Goal: Information Seeking & Learning: Learn about a topic

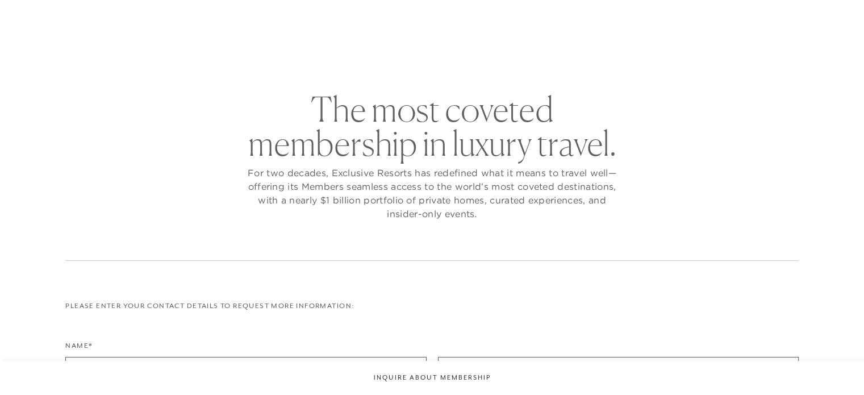
checkbox input "false"
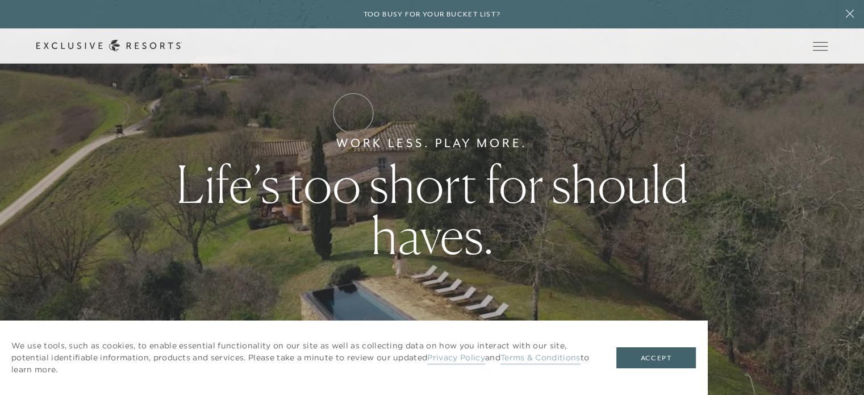
click at [0, 0] on link "Residence Collection" at bounding box center [0, 0] width 0 height 0
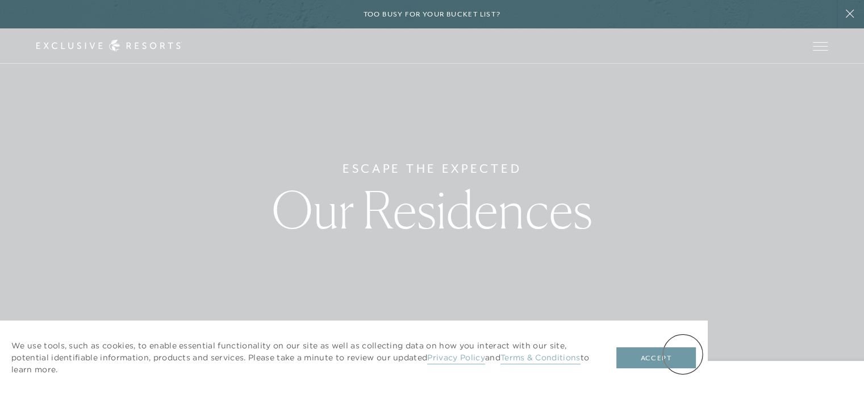
click at [683, 354] on button "Accept" at bounding box center [656, 358] width 80 height 22
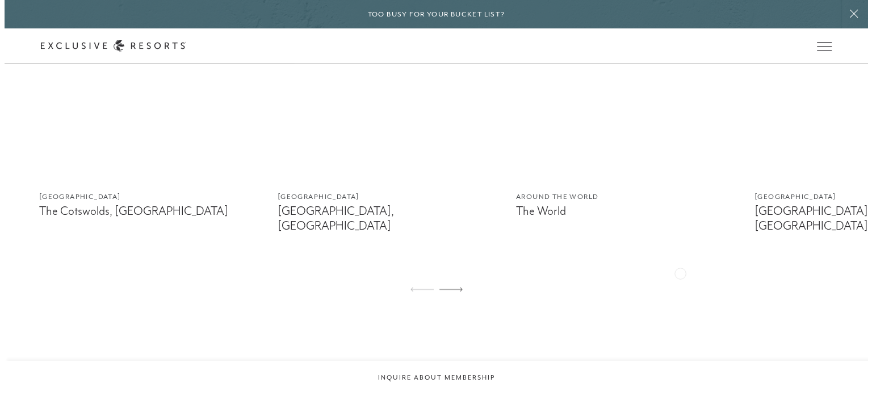
scroll to position [757, 0]
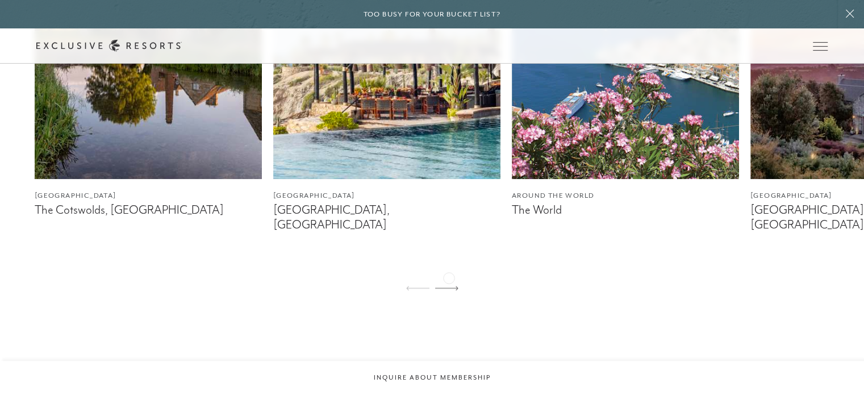
click at [450, 286] on icon at bounding box center [446, 288] width 23 height 5
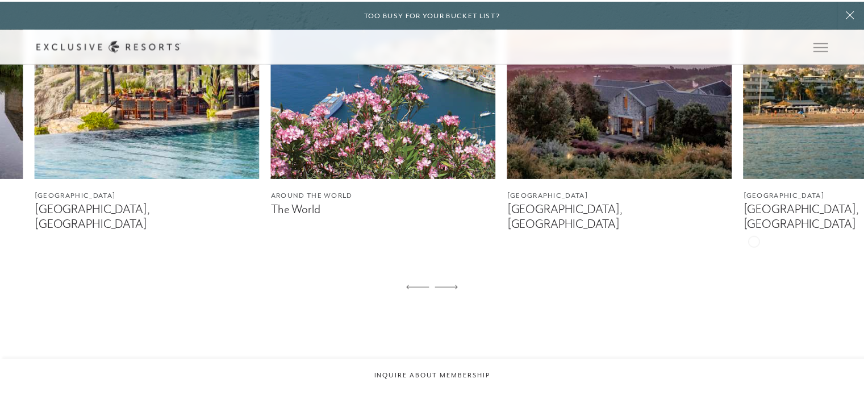
scroll to position [0, 0]
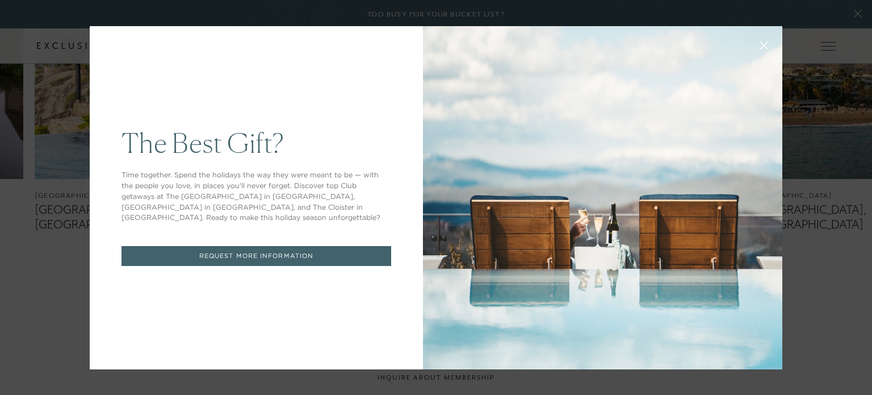
click at [760, 47] on icon at bounding box center [764, 45] width 9 height 9
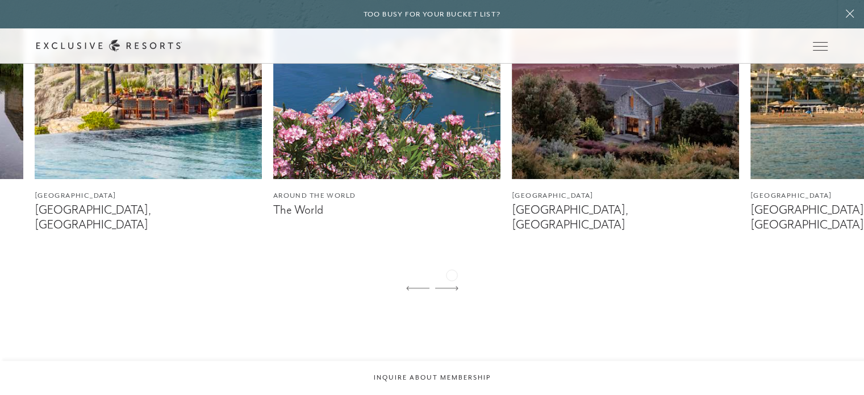
click at [452, 286] on icon at bounding box center [446, 288] width 23 height 5
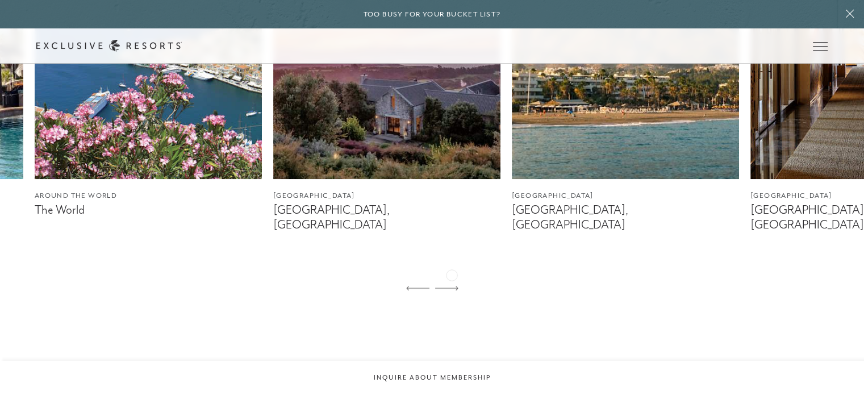
click at [452, 286] on icon at bounding box center [446, 288] width 23 height 5
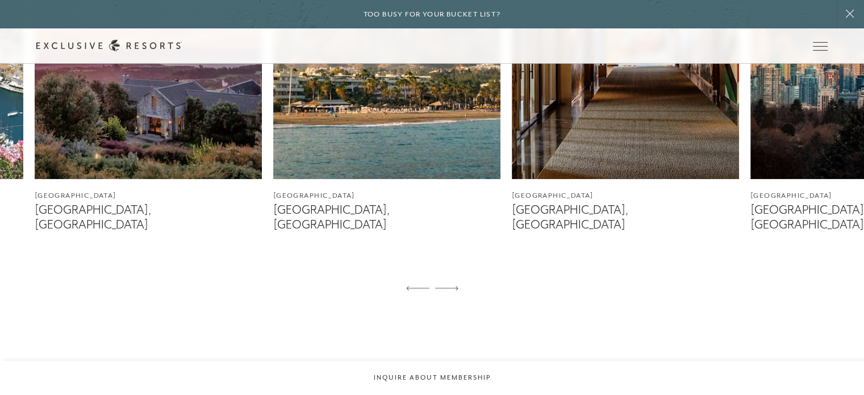
click at [435, 153] on img at bounding box center [386, 37] width 227 height 284
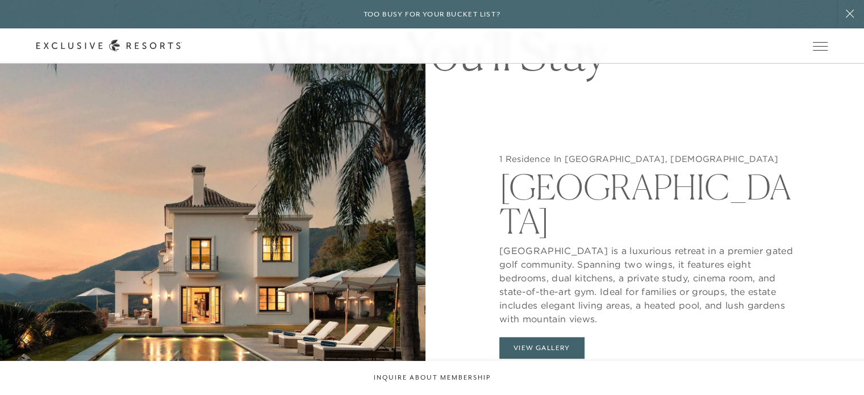
scroll to position [1069, 0]
click at [530, 337] on button "View Gallery" at bounding box center [541, 348] width 85 height 22
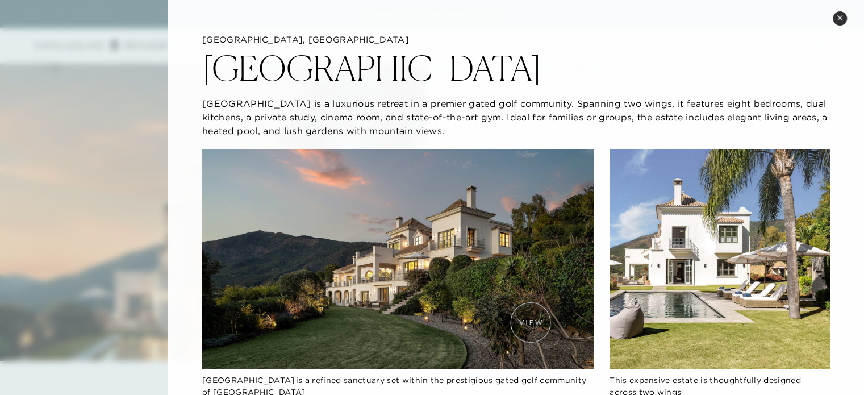
click at [530, 322] on img at bounding box center [397, 259] width 391 height 220
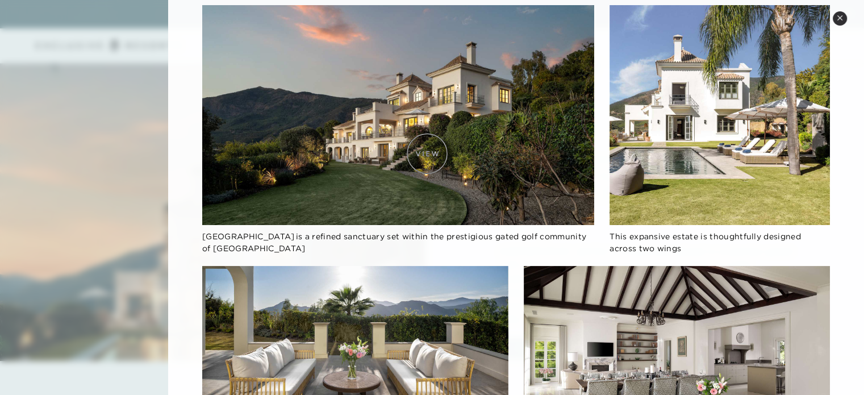
scroll to position [0, 0]
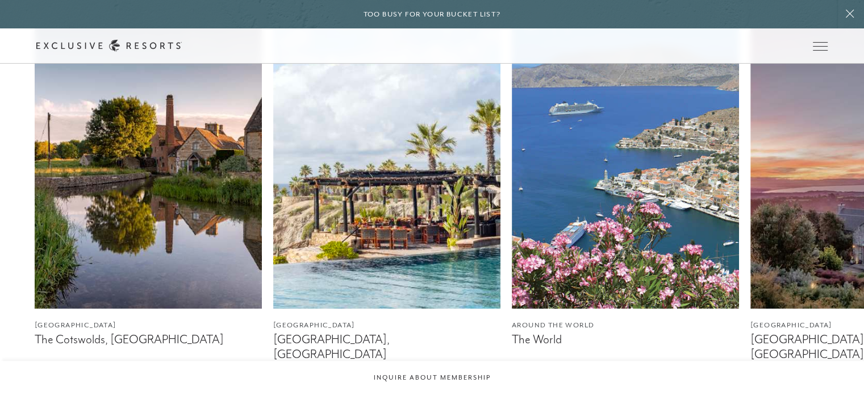
scroll to position [628, 0]
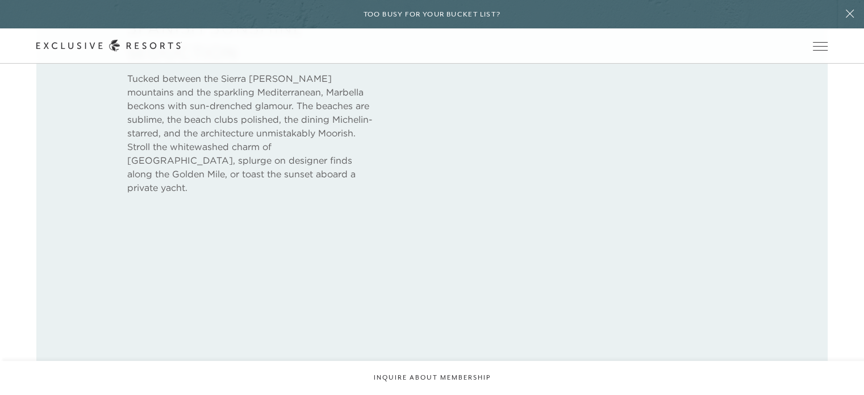
scroll to position [1069, 0]
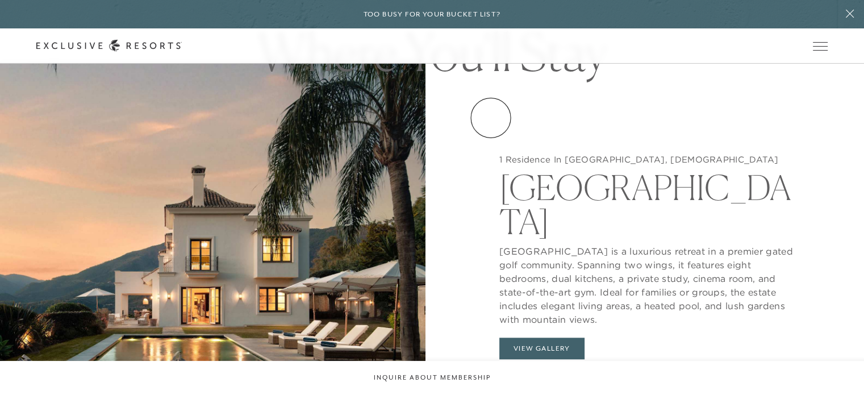
click at [0, 0] on link "Experience Collection" at bounding box center [0, 0] width 0 height 0
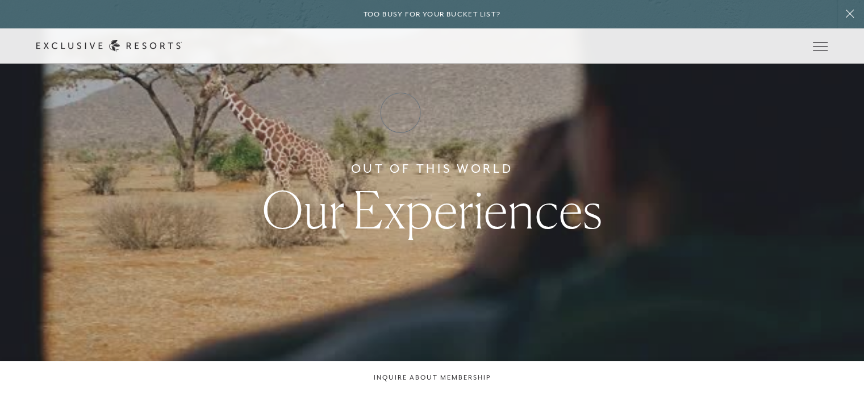
click at [0, 0] on link "Residence Collection" at bounding box center [0, 0] width 0 height 0
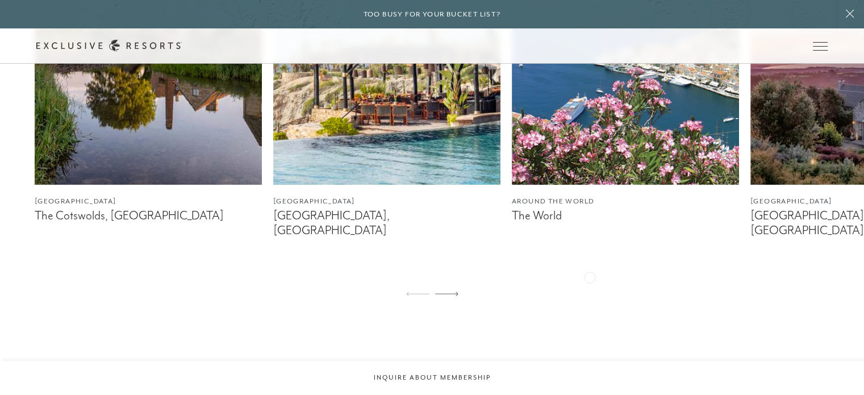
scroll to position [757, 0]
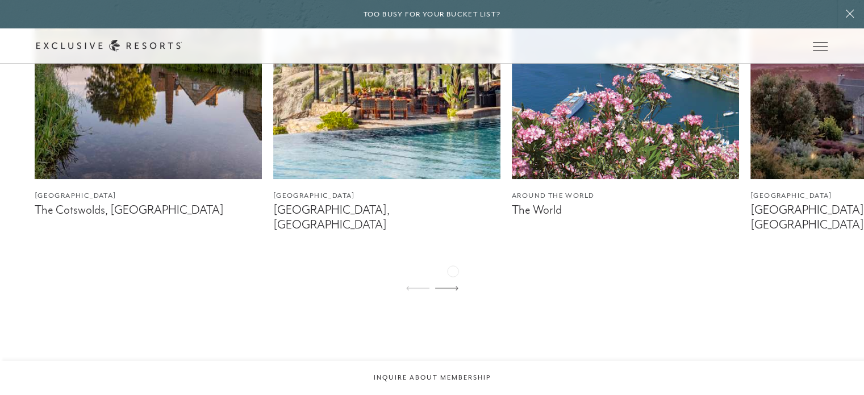
click at [453, 275] on div at bounding box center [446, 288] width 23 height 27
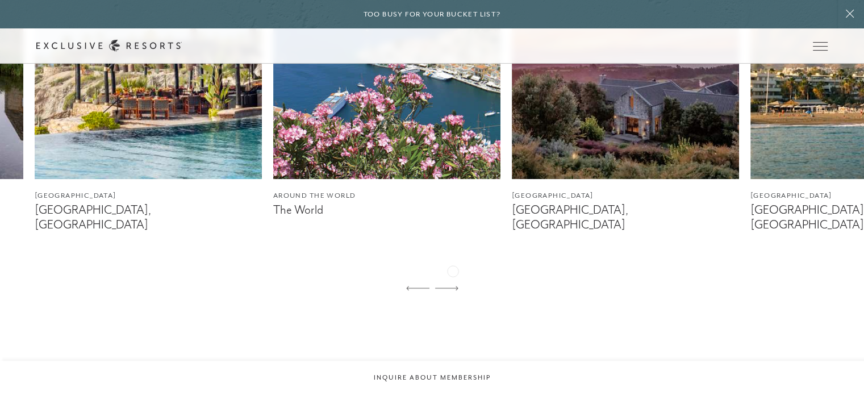
click at [453, 275] on div at bounding box center [446, 288] width 23 height 27
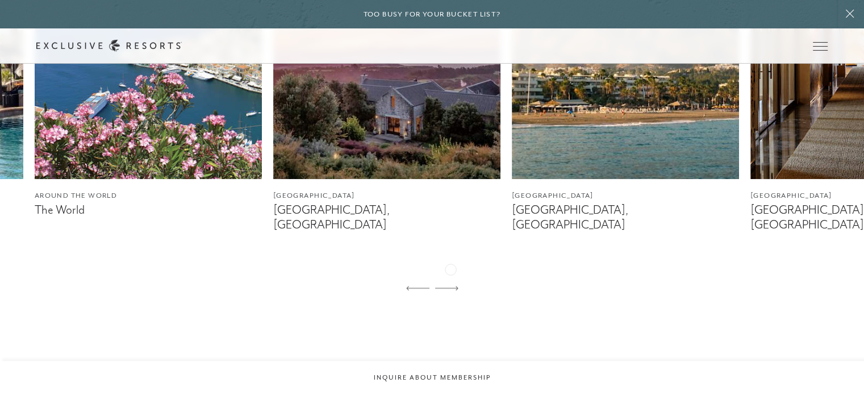
click at [450, 275] on div at bounding box center [446, 288] width 23 height 27
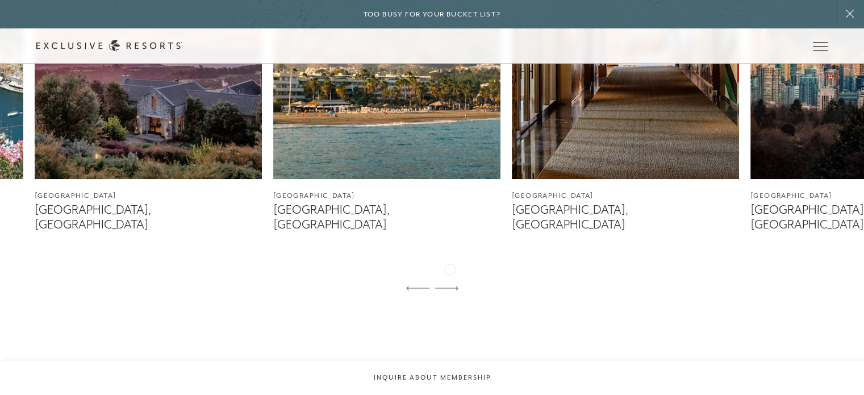
click at [450, 275] on div at bounding box center [446, 288] width 23 height 27
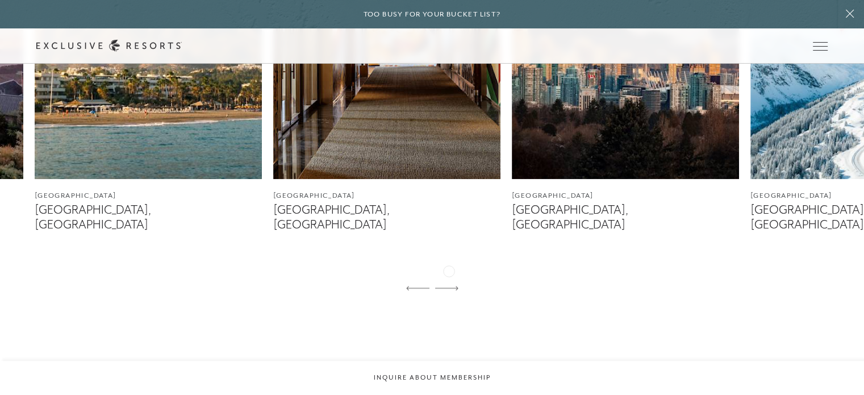
click at [448, 275] on div at bounding box center [446, 288] width 23 height 27
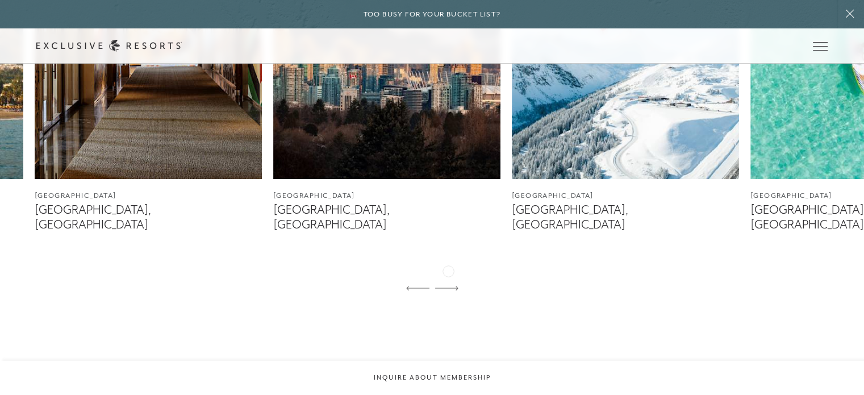
click at [448, 275] on div at bounding box center [446, 288] width 23 height 27
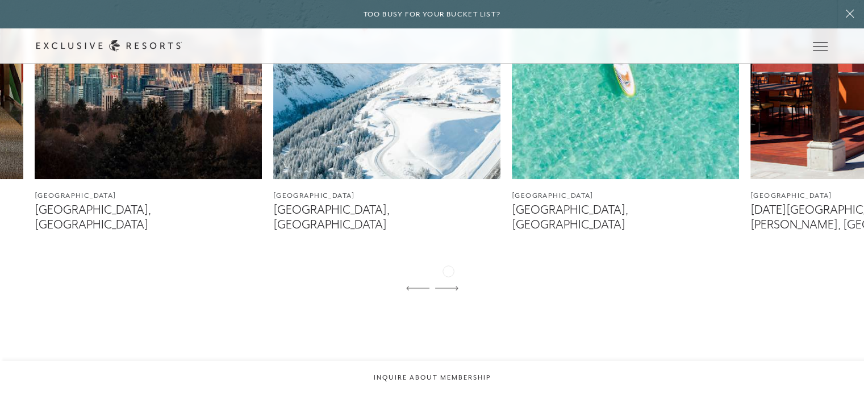
click at [448, 275] on div at bounding box center [446, 288] width 23 height 27
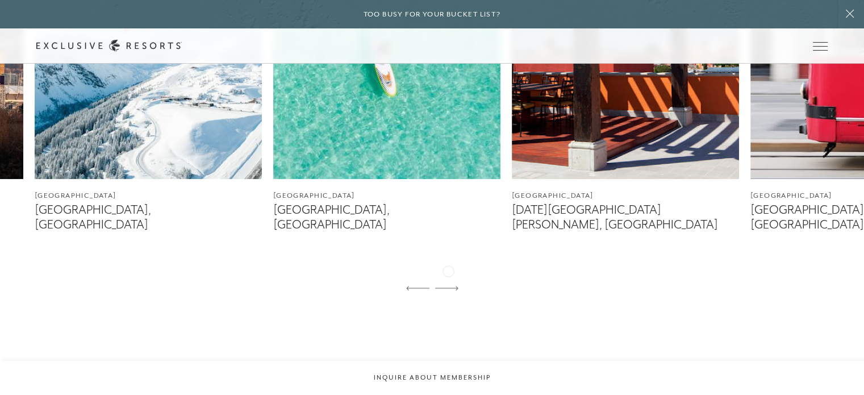
click at [448, 275] on div at bounding box center [446, 288] width 23 height 27
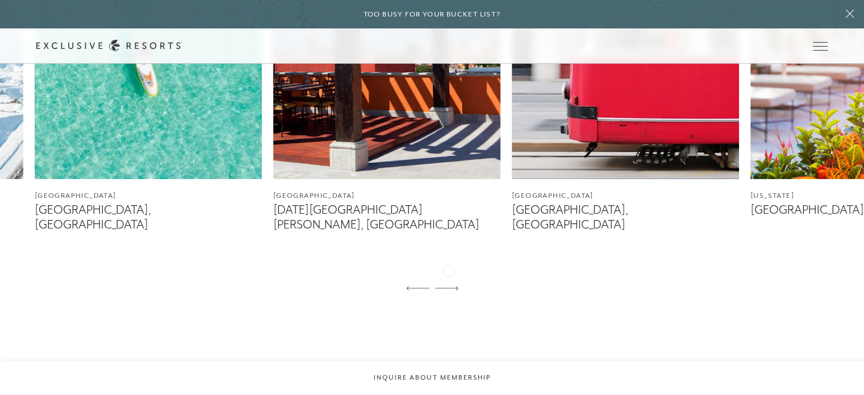
click at [448, 275] on div at bounding box center [446, 288] width 23 height 27
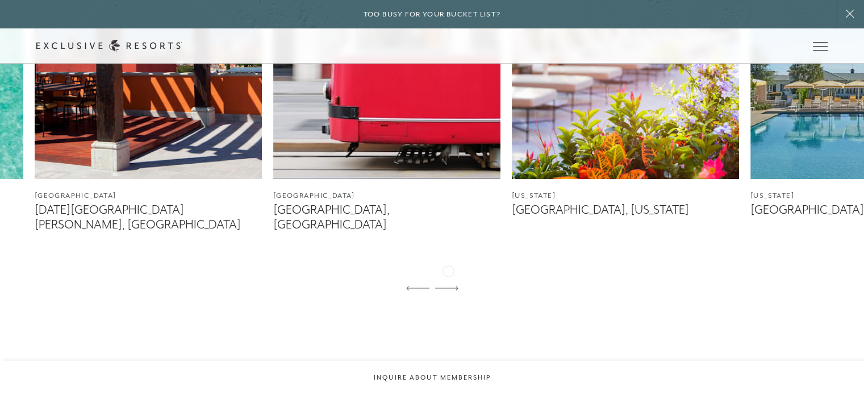
click at [448, 275] on div at bounding box center [446, 288] width 23 height 27
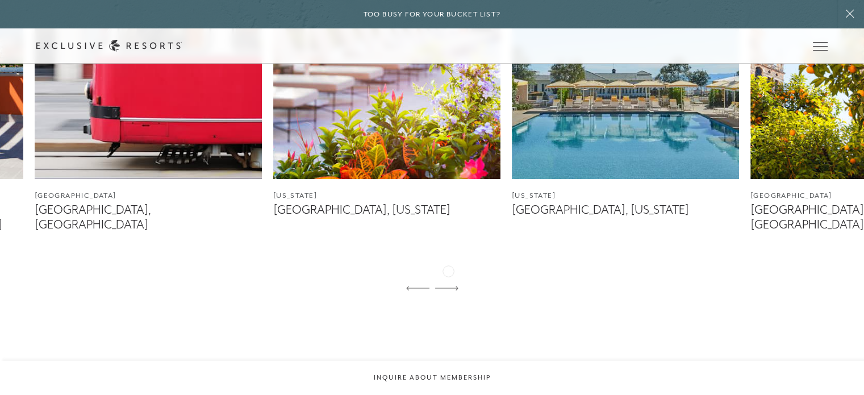
click at [448, 275] on div at bounding box center [446, 288] width 23 height 27
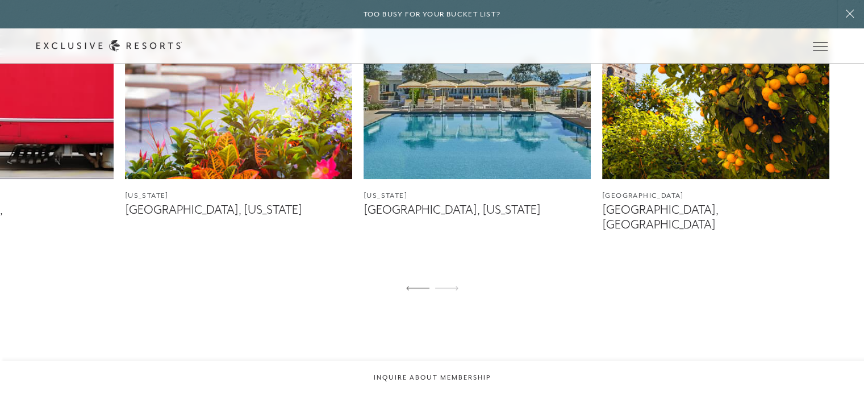
click at [705, 132] on img at bounding box center [715, 37] width 227 height 284
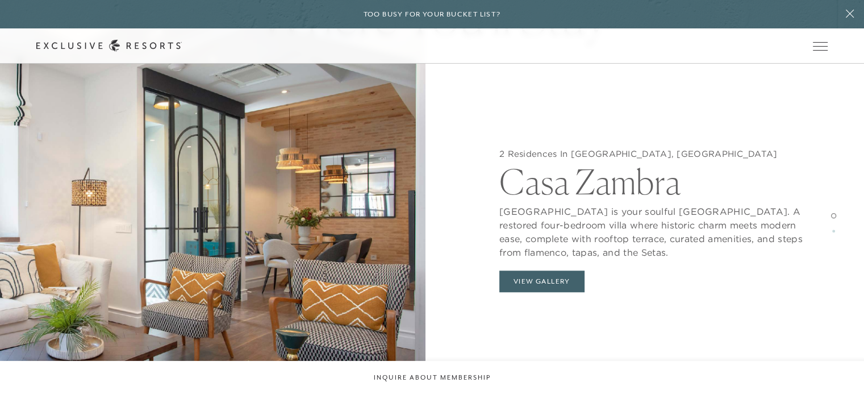
scroll to position [1059, 0]
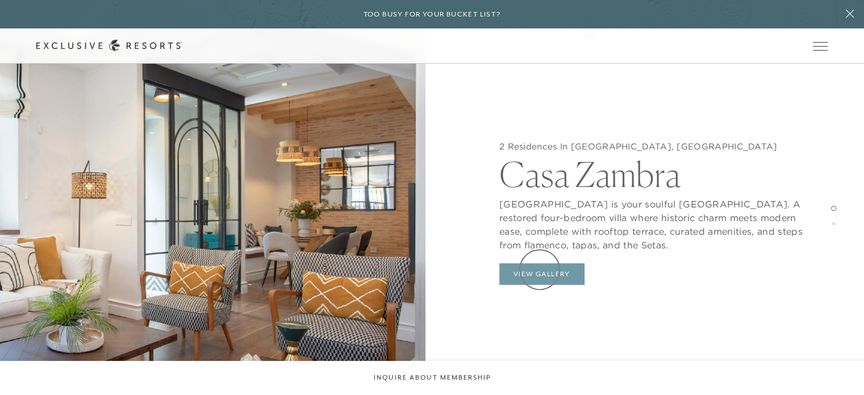
click at [540, 269] on button "View Gallery" at bounding box center [541, 274] width 85 height 22
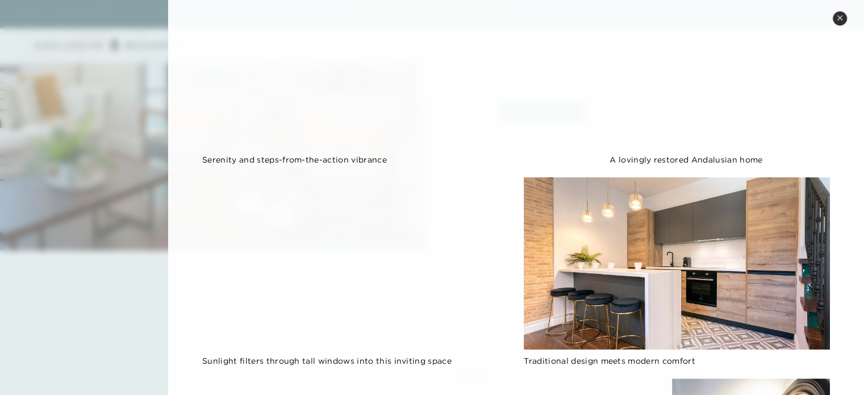
scroll to position [0, 0]
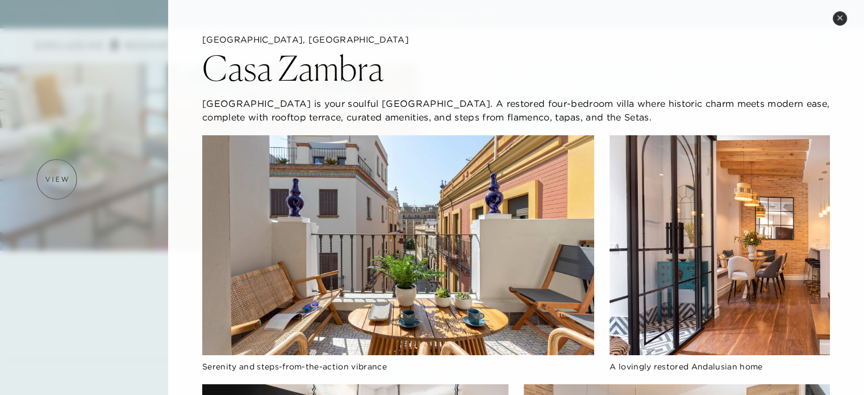
click at [57, 179] on div at bounding box center [432, 197] width 864 height 395
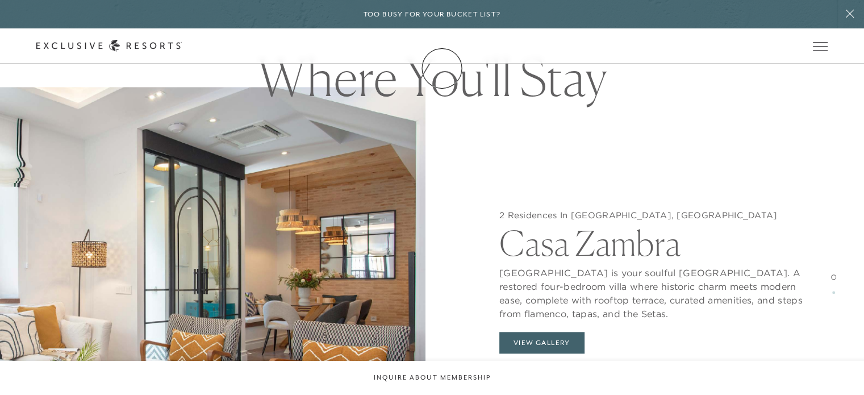
scroll to position [989, 0]
click at [0, 0] on link "Services & Standards" at bounding box center [0, 0] width 0 height 0
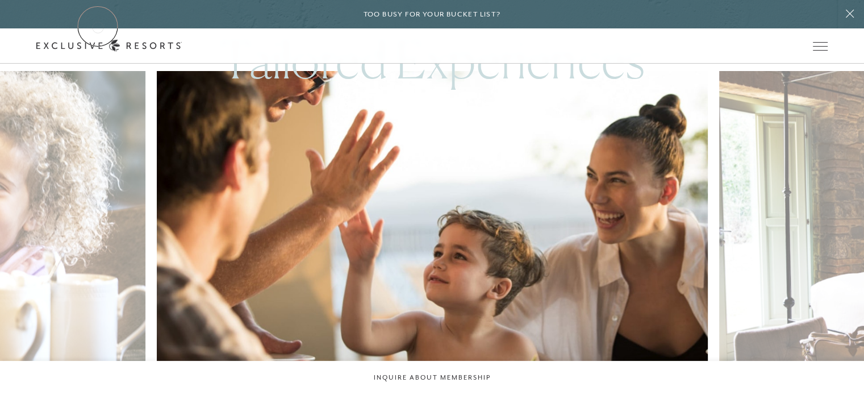
scroll to position [2208, 0]
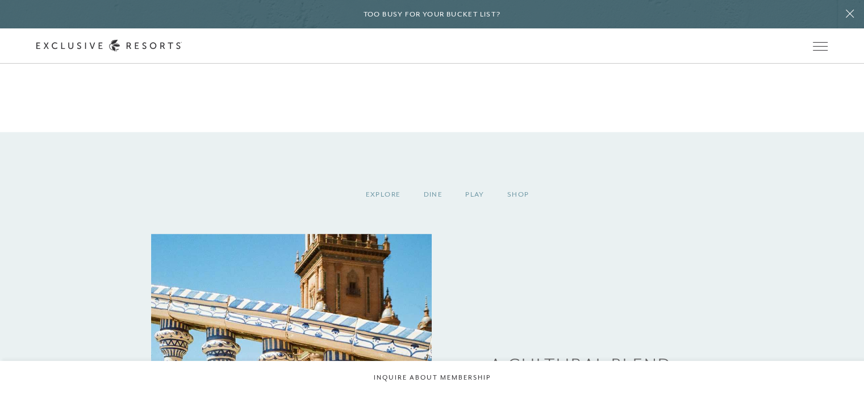
scroll to position [989, 0]
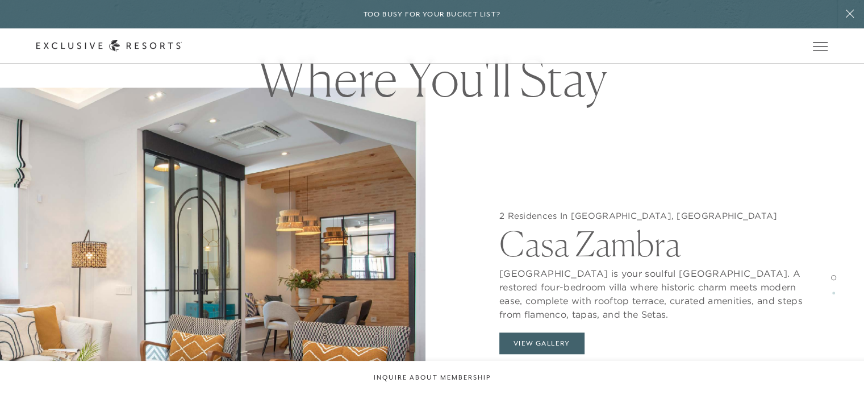
scroll to position [757, 0]
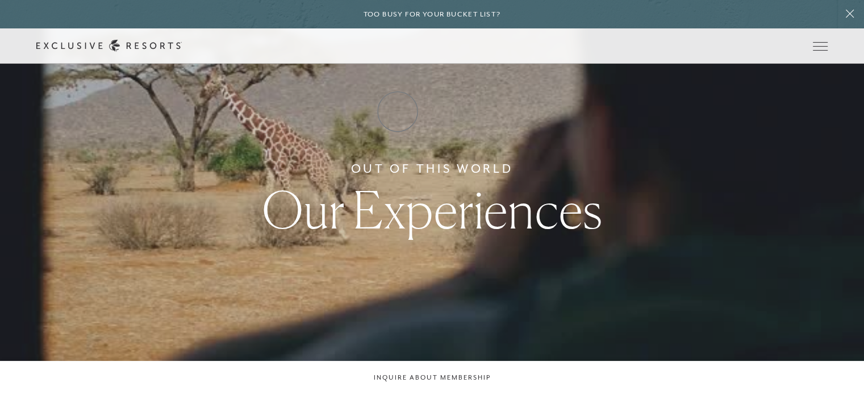
click at [0, 0] on link "How it works" at bounding box center [0, 0] width 0 height 0
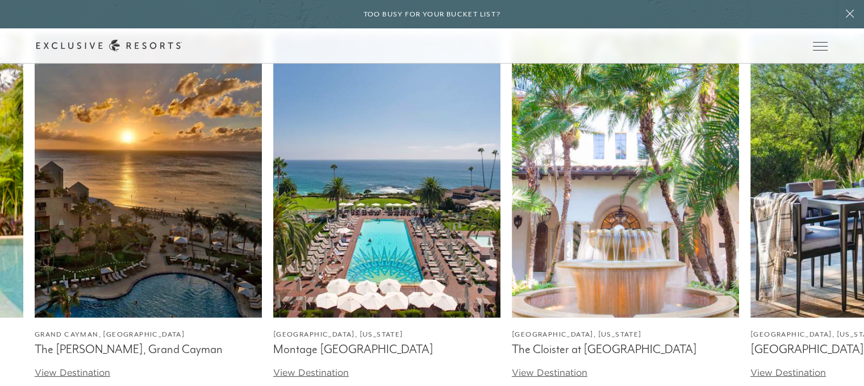
scroll to position [3378, 0]
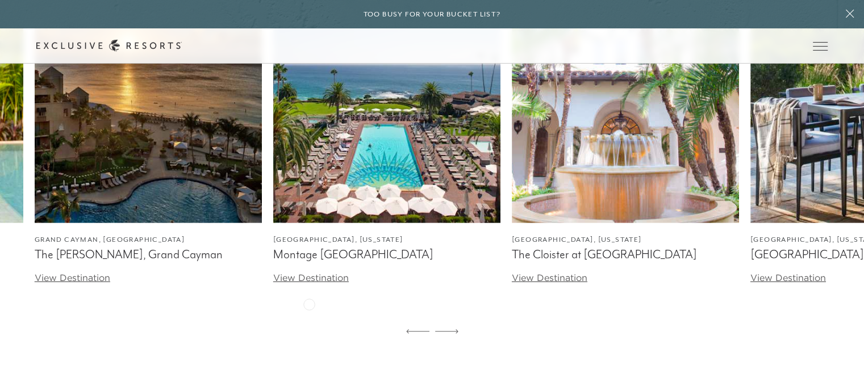
click at [309, 283] on link "View Destination" at bounding box center [311, 277] width 76 height 11
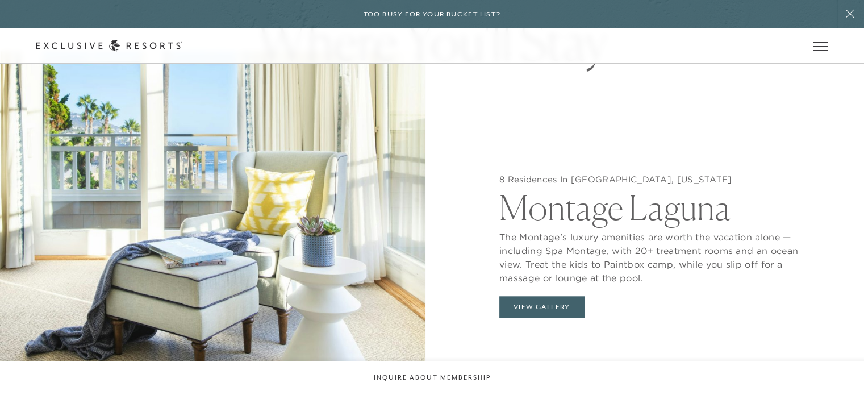
scroll to position [1038, 0]
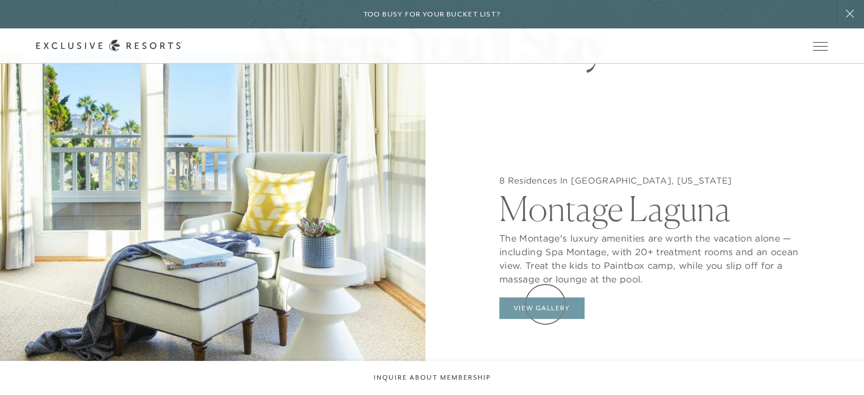
click at [545, 304] on button "View Gallery" at bounding box center [541, 308] width 85 height 22
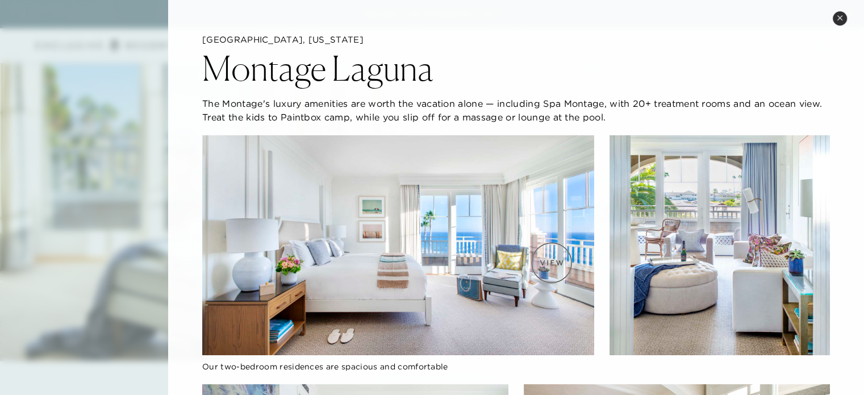
click at [551, 262] on img at bounding box center [397, 245] width 391 height 220
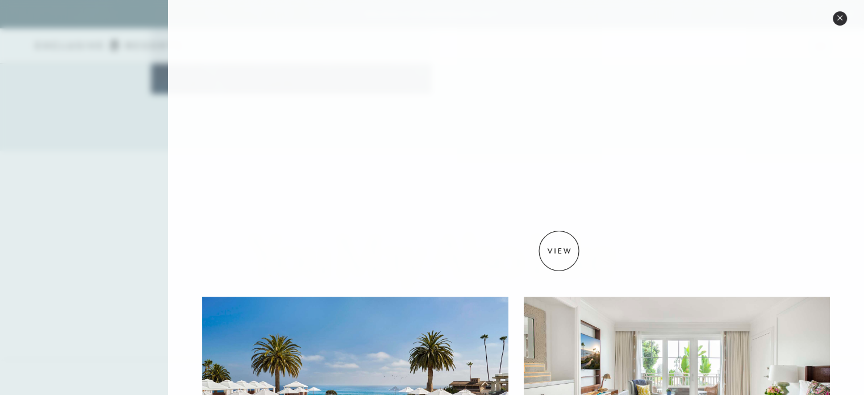
scroll to position [0, 0]
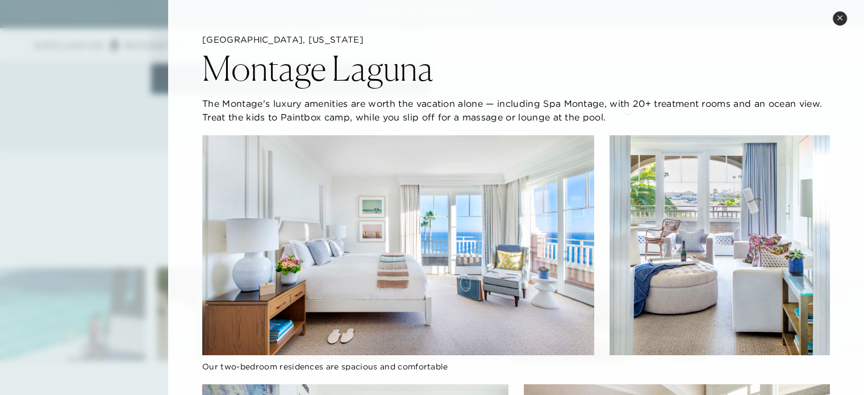
click at [626, 72] on div "Montage Laguna" at bounding box center [516, 65] width 628 height 40
click at [843, 24] on button "Close quickview" at bounding box center [840, 18] width 14 height 14
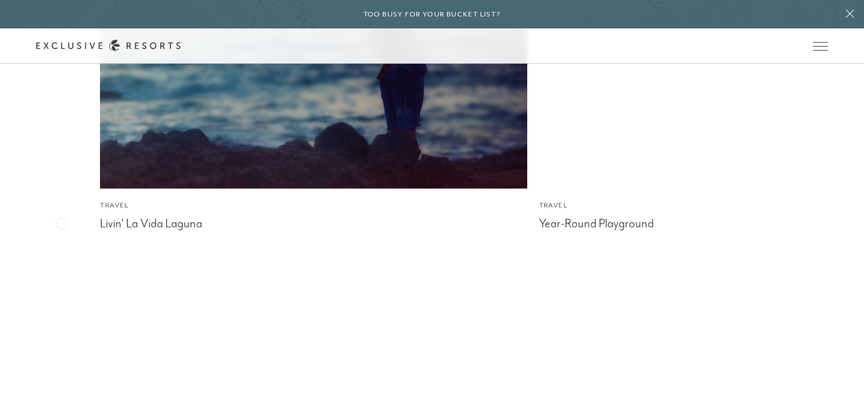
scroll to position [3040, 0]
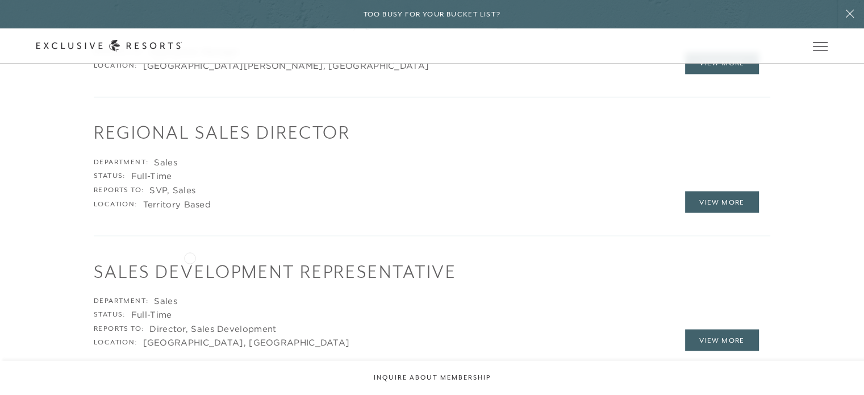
scroll to position [1968, 0]
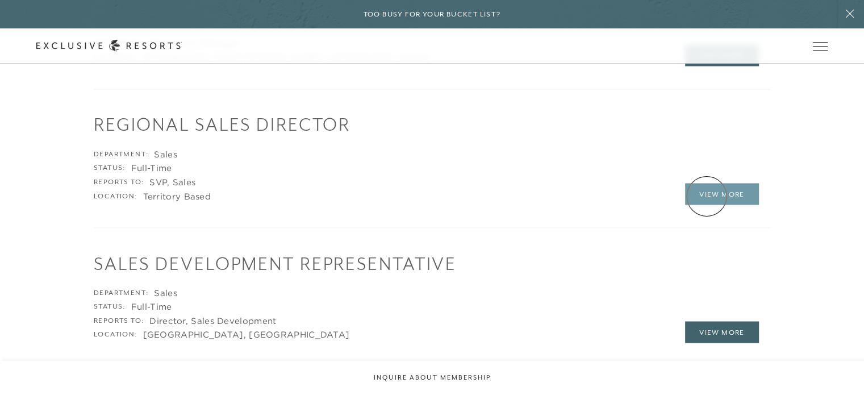
click at [707, 196] on link "View More" at bounding box center [722, 194] width 74 height 22
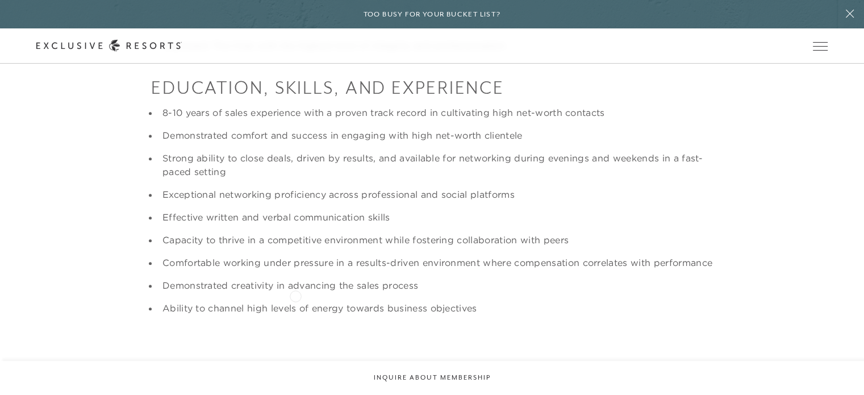
scroll to position [909, 0]
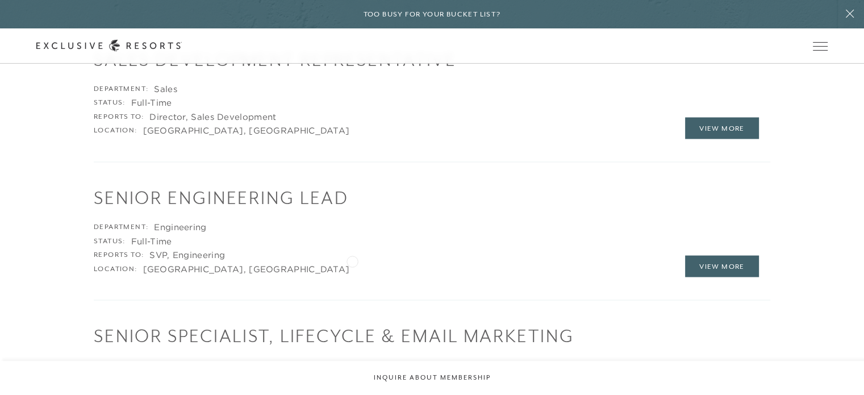
scroll to position [1976, 0]
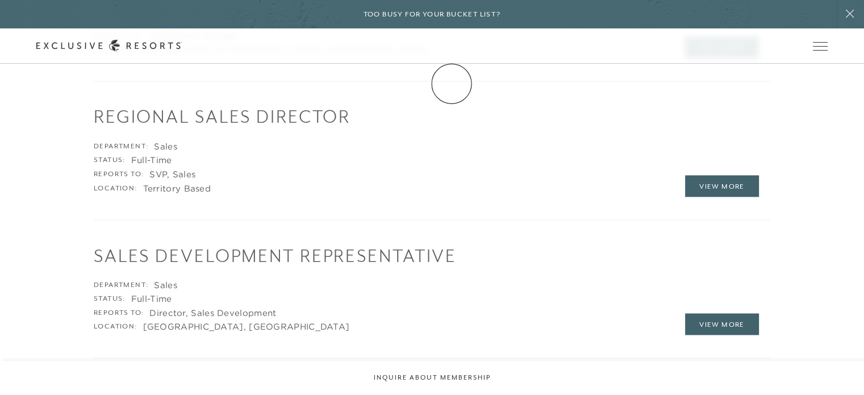
click at [0, 0] on link "Membership" at bounding box center [0, 0] width 0 height 0
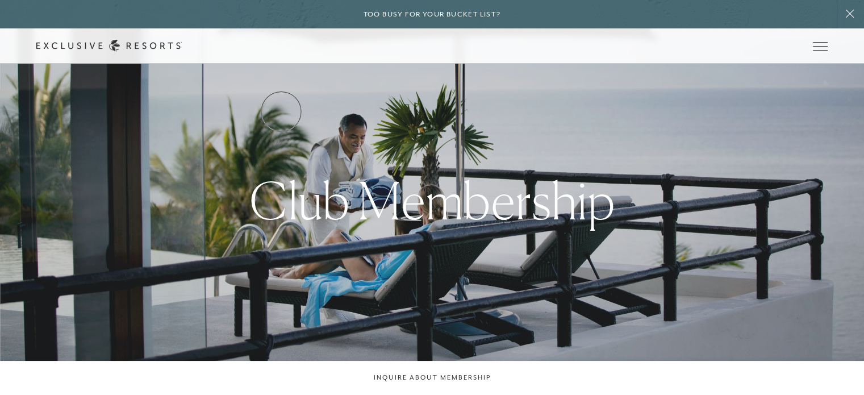
click at [0, 0] on link "Services & Standards" at bounding box center [0, 0] width 0 height 0
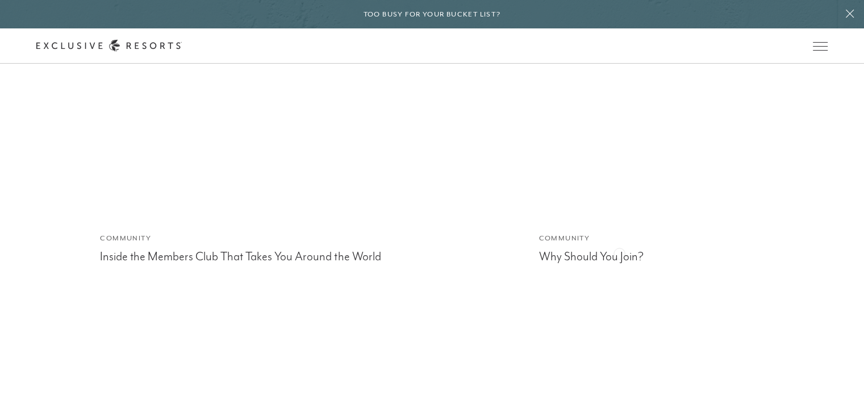
scroll to position [3117, 0]
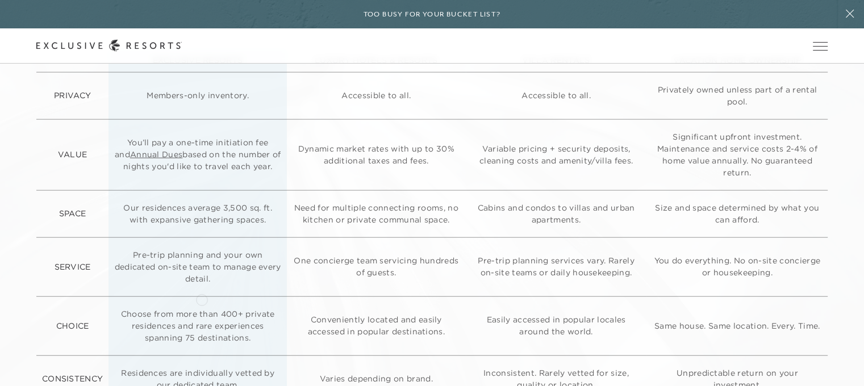
scroll to position [2877, 0]
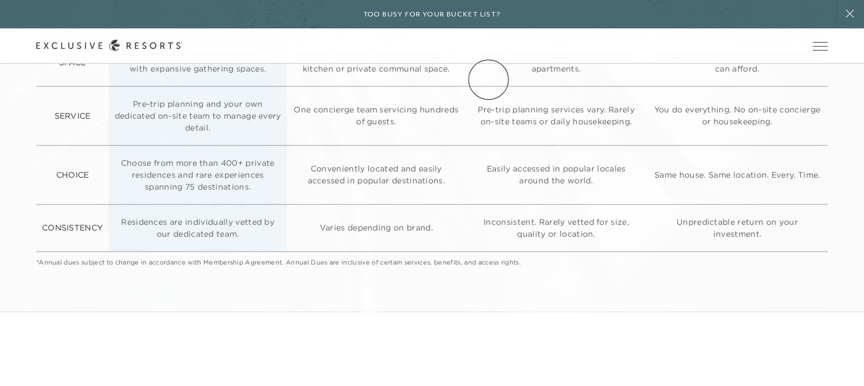
click at [0, 0] on link "Experience Collection" at bounding box center [0, 0] width 0 height 0
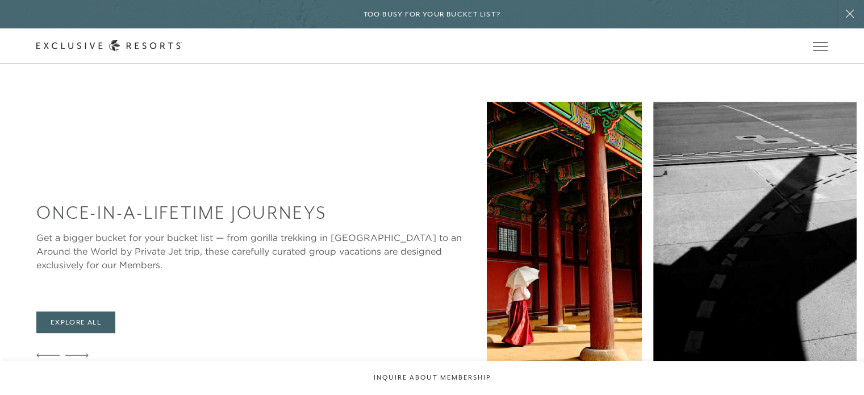
scroll to position [579, 0]
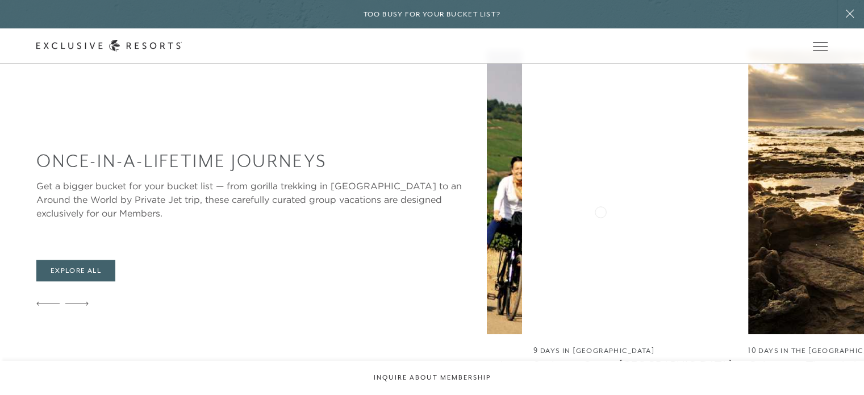
click at [600, 211] on img at bounding box center [634, 192] width 203 height 284
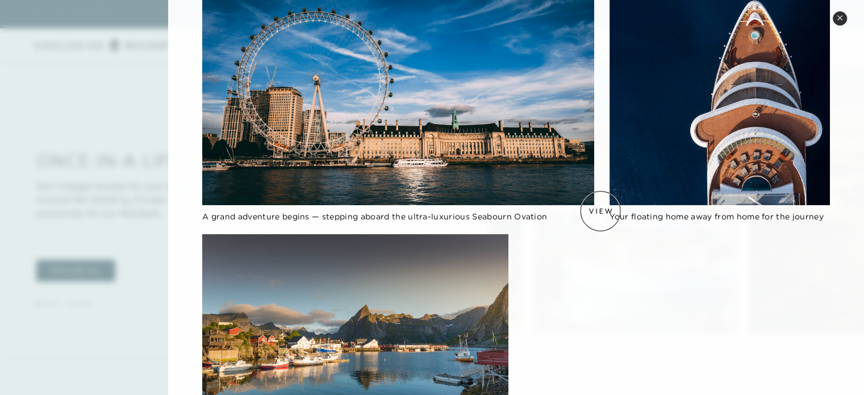
scroll to position [225, 0]
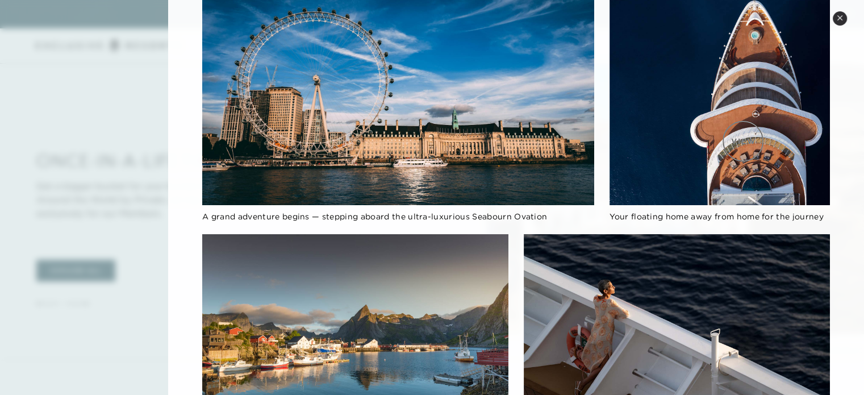
click at [743, 141] on img at bounding box center [719, 95] width 220 height 220
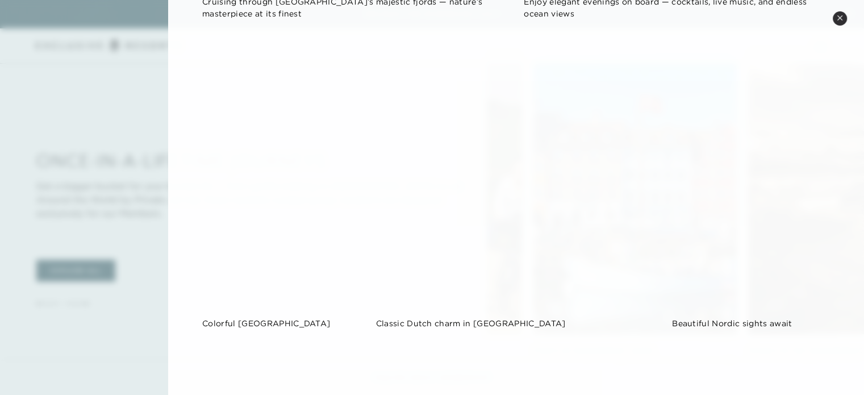
scroll to position [647, 0]
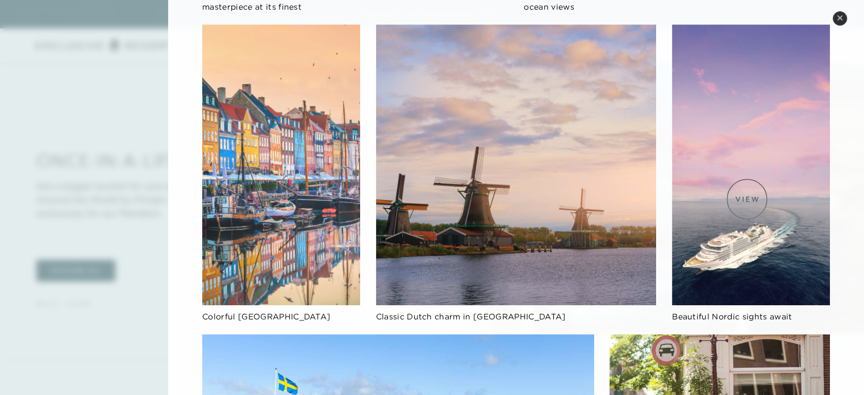
click at [747, 199] on img at bounding box center [751, 164] width 158 height 281
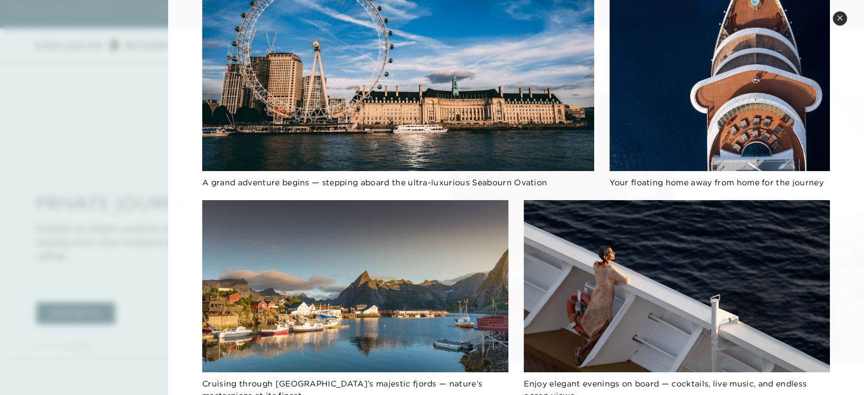
scroll to position [0, 0]
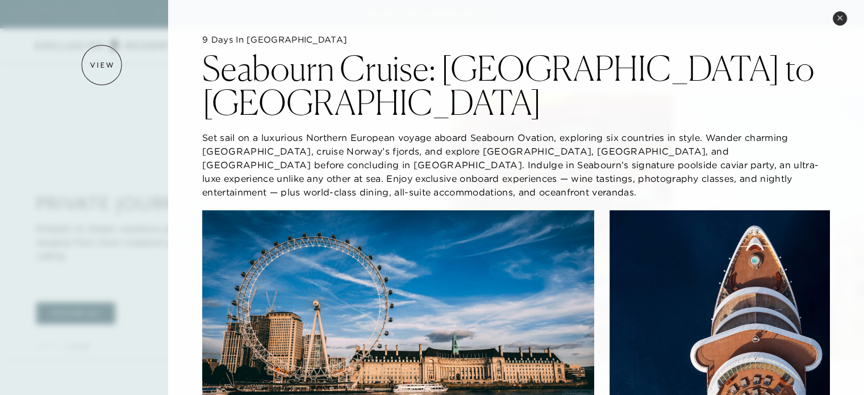
click at [102, 65] on div at bounding box center [432, 197] width 864 height 395
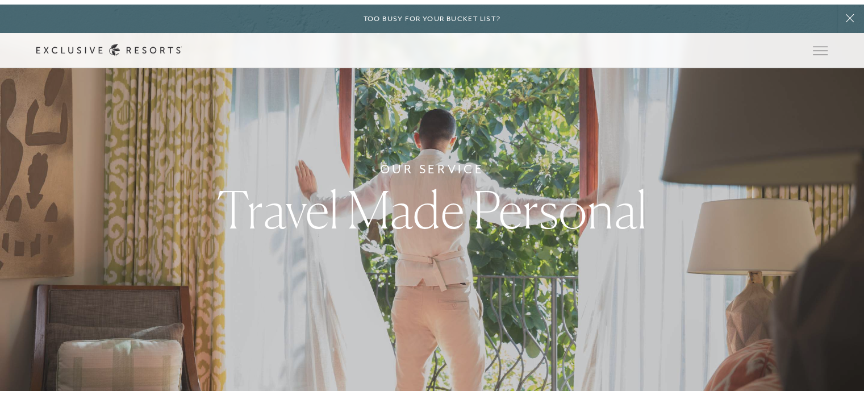
scroll to position [2327, 0]
